Goal: Navigation & Orientation: Find specific page/section

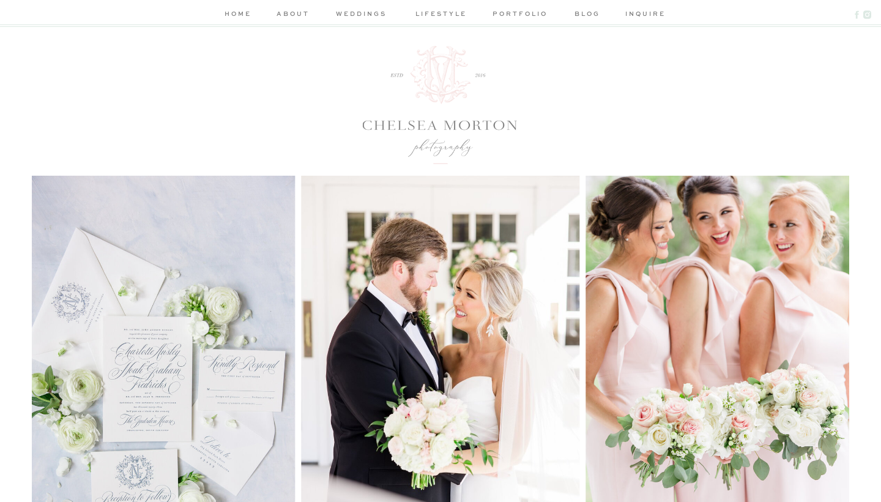
click at [510, 15] on nav "portfolio" at bounding box center [520, 15] width 58 height 13
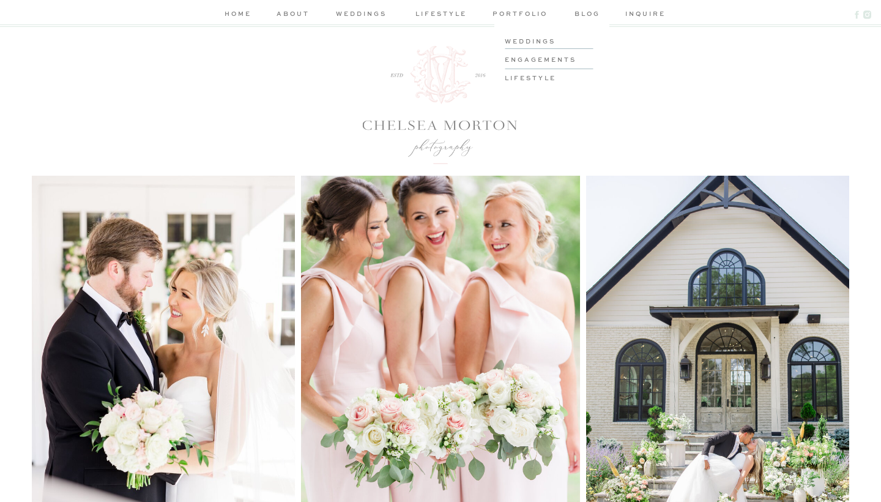
click at [505, 49] on div at bounding box center [505, 48] width 1 height 1
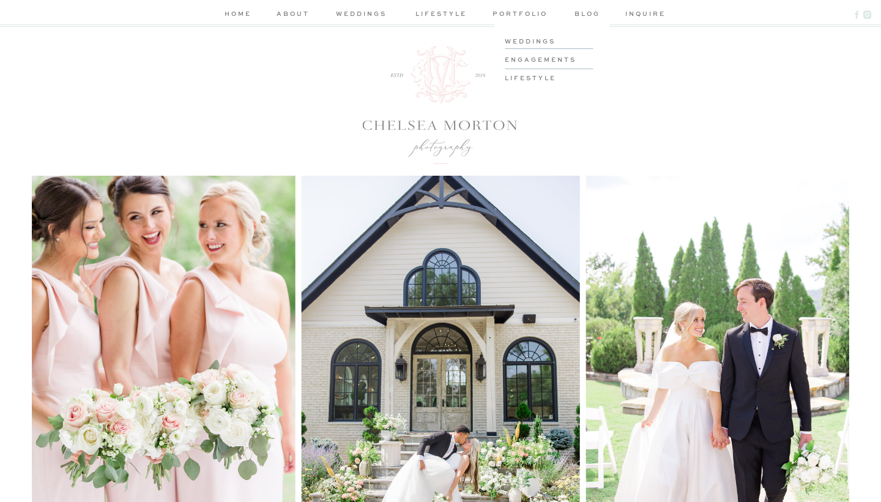
click at [534, 59] on h3 "engagements" at bounding box center [551, 58] width 92 height 9
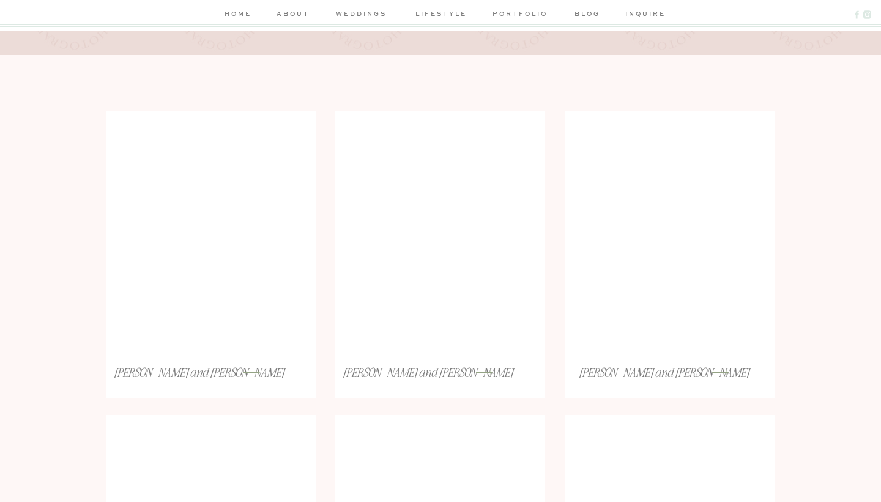
scroll to position [220, 0]
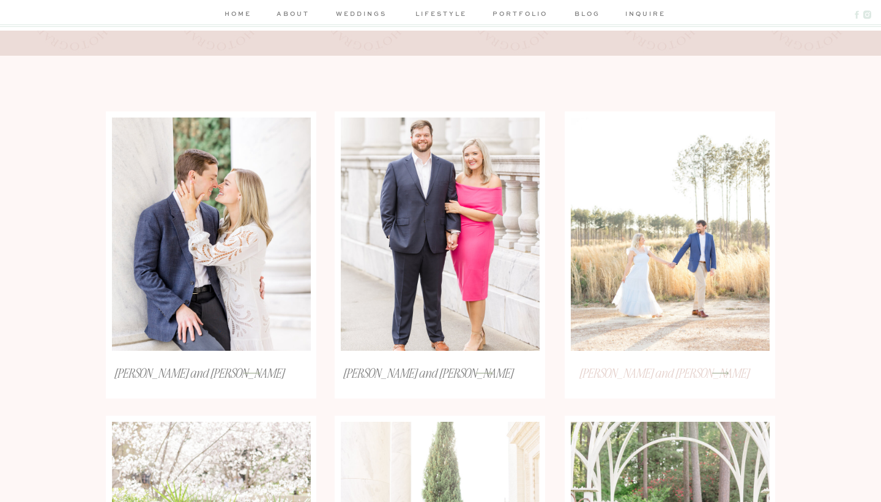
click at [653, 374] on h3 "[PERSON_NAME] and [PERSON_NAME]" at bounding box center [663, 381] width 191 height 32
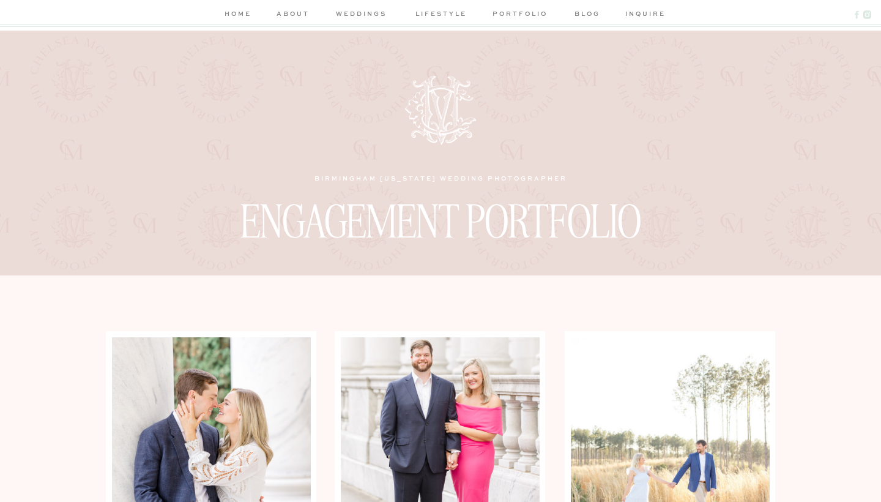
scroll to position [0, 0]
click at [577, 14] on nav "blog" at bounding box center [587, 15] width 35 height 13
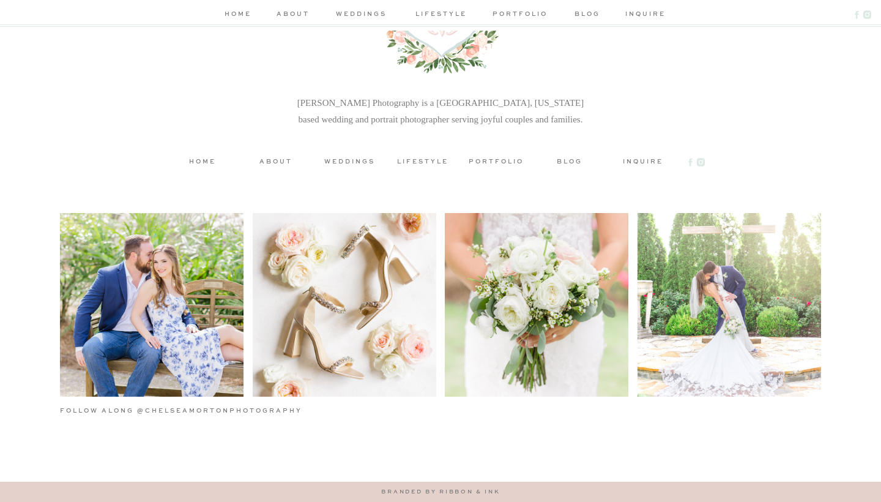
scroll to position [4167, 0]
click at [500, 162] on h3 "portfolio" at bounding box center [496, 160] width 55 height 9
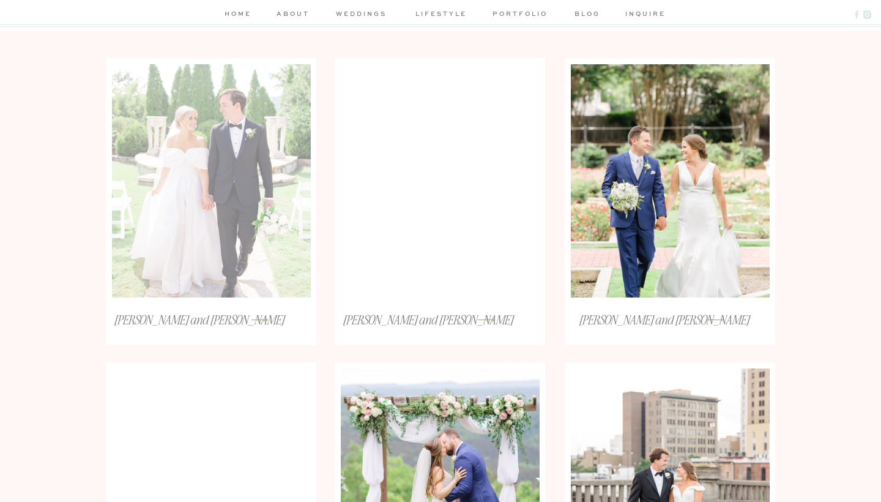
scroll to position [272, 0]
